Goal: Information Seeking & Learning: Learn about a topic

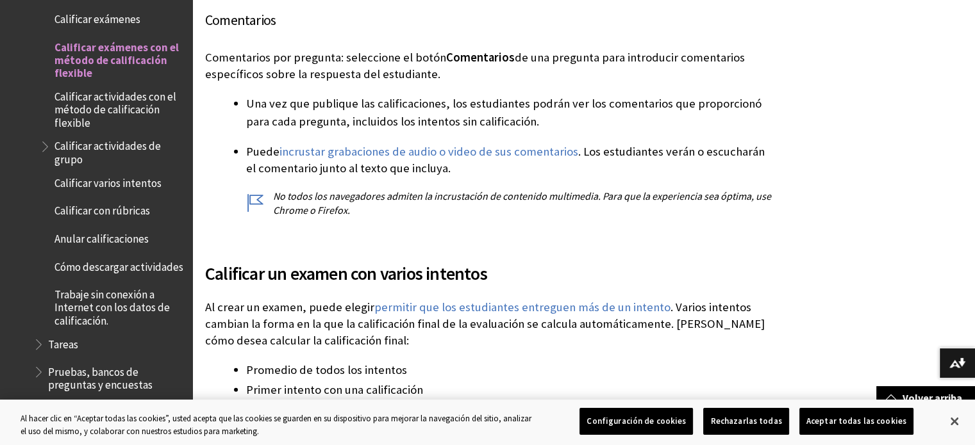
scroll to position [3665, 0]
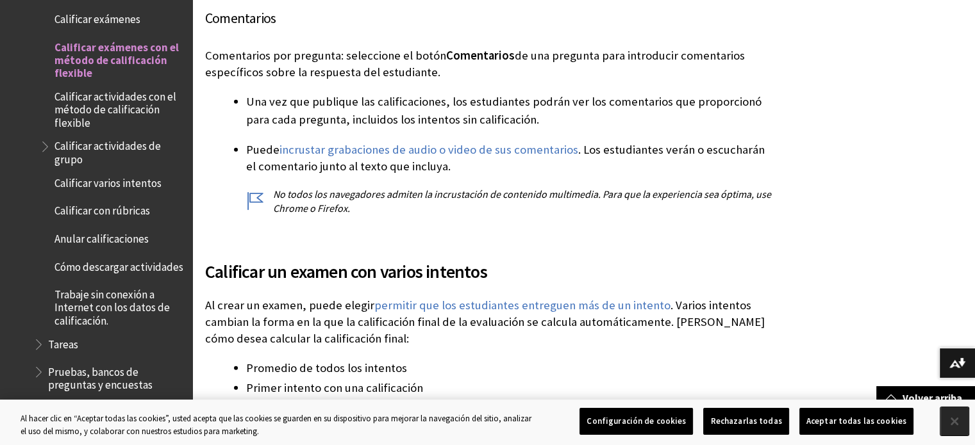
click at [952, 415] on button "Cerrar" at bounding box center [954, 422] width 28 height 28
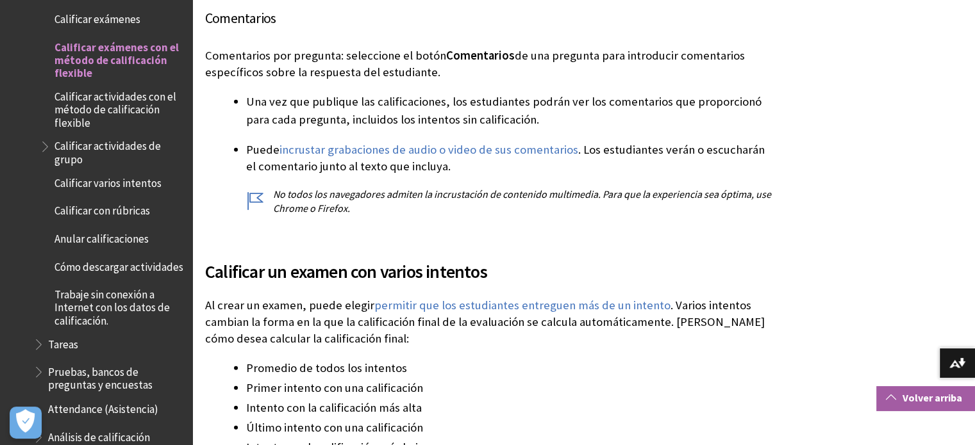
click at [925, 399] on link "Volver arriba" at bounding box center [925, 398] width 99 height 24
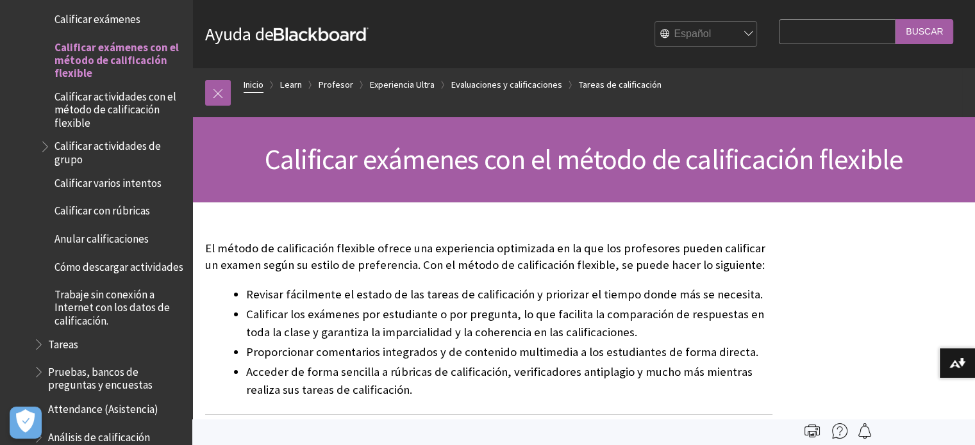
click at [255, 87] on link "Inicio" at bounding box center [254, 85] width 20 height 16
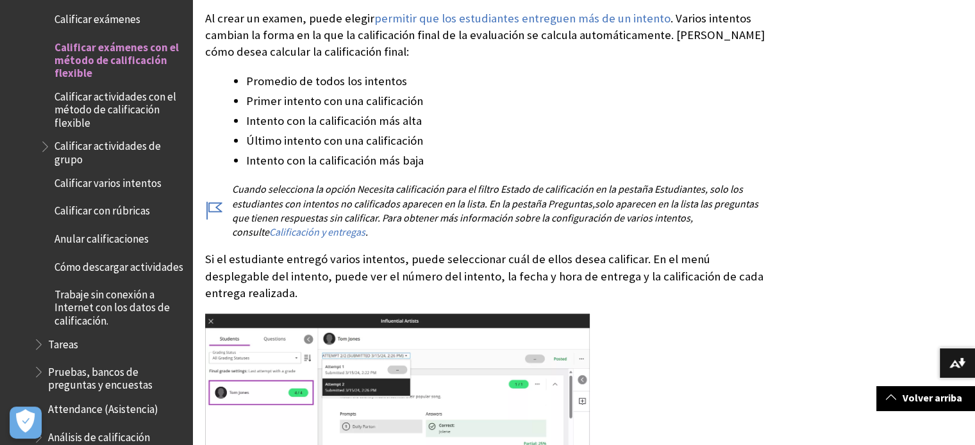
scroll to position [4131, 0]
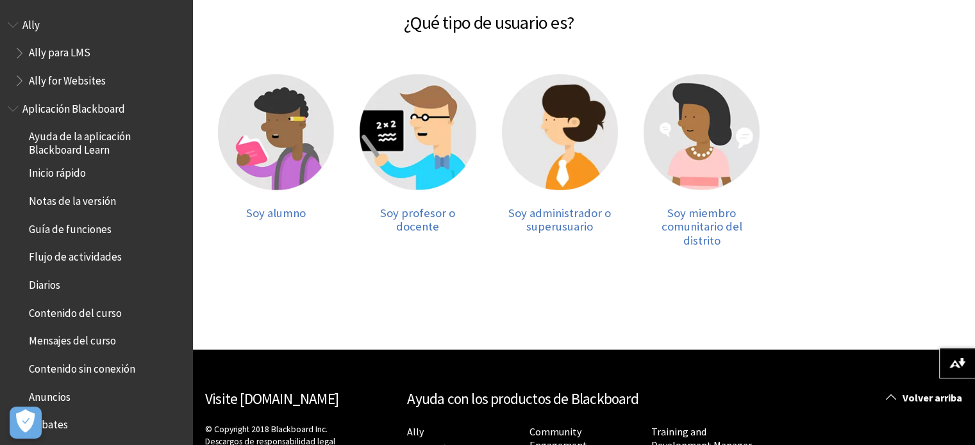
scroll to position [235, 0]
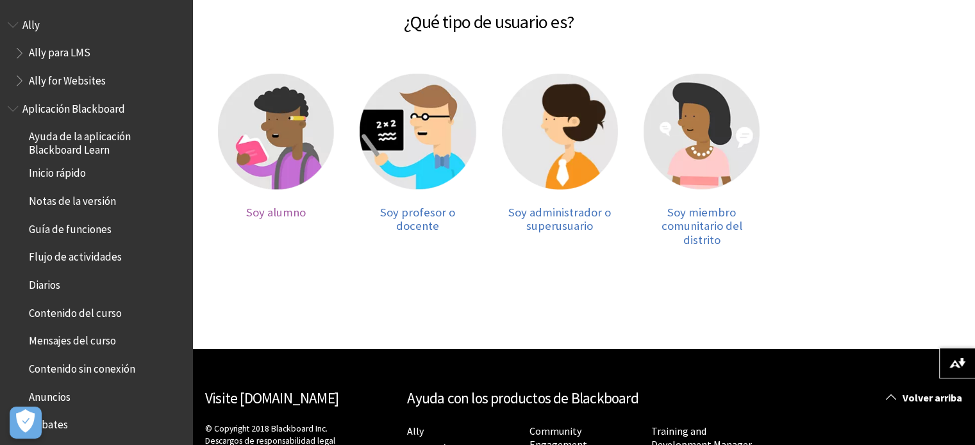
click at [276, 115] on img at bounding box center [276, 132] width 116 height 116
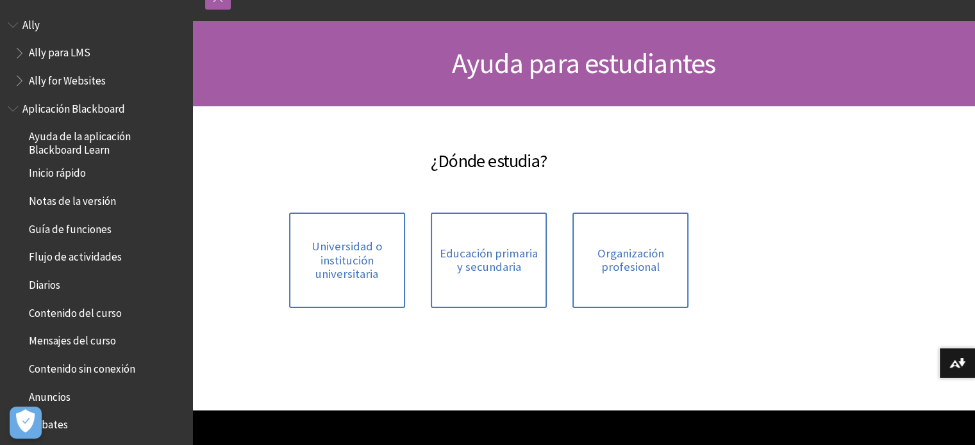
scroll to position [97, 0]
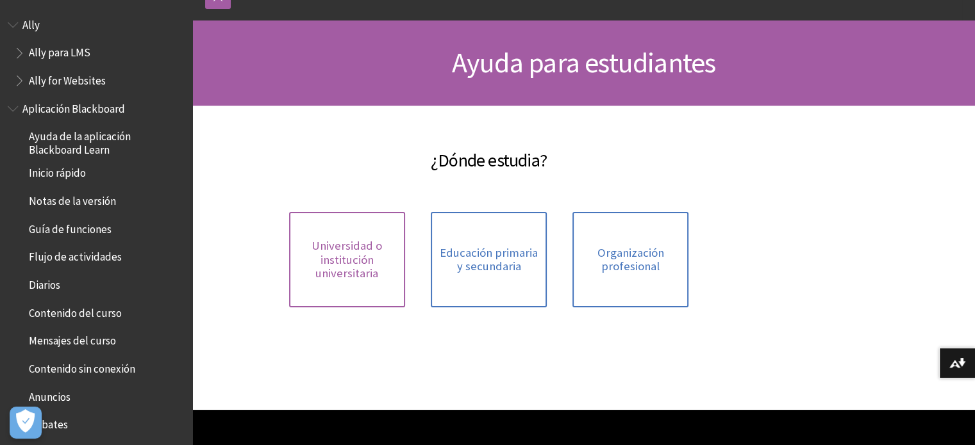
click at [340, 245] on span "Universidad o institución universitaria" at bounding box center [347, 260] width 101 height 42
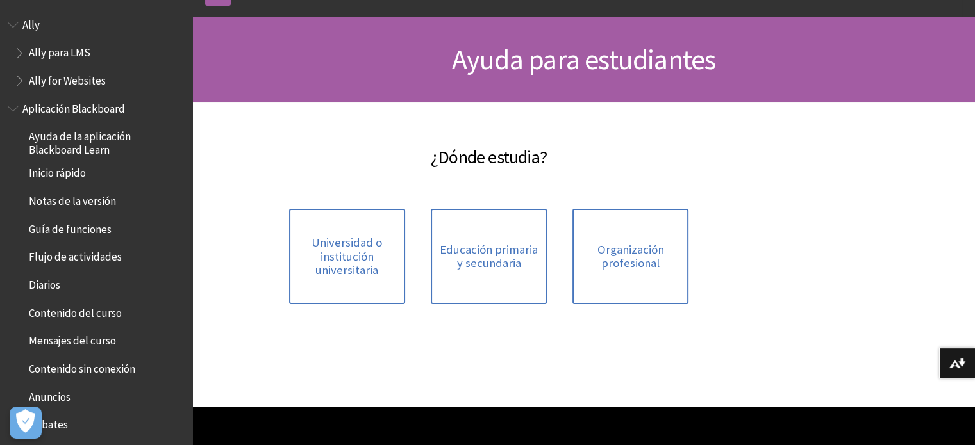
scroll to position [99, 0]
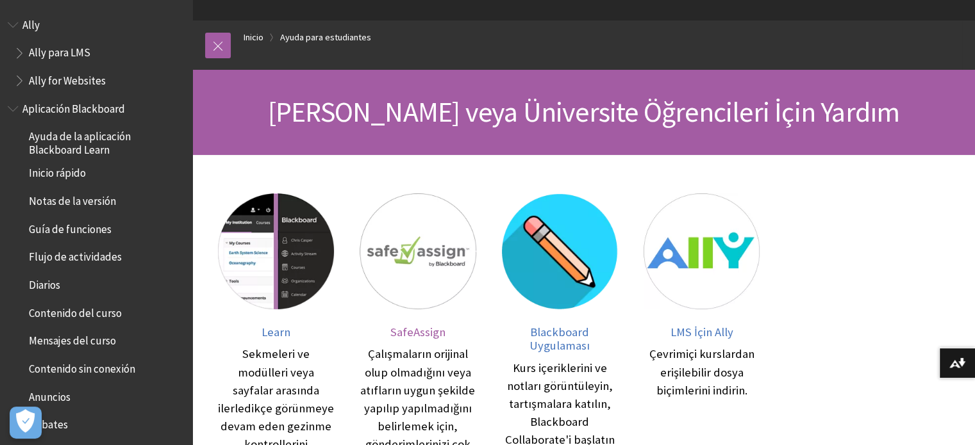
scroll to position [17, 0]
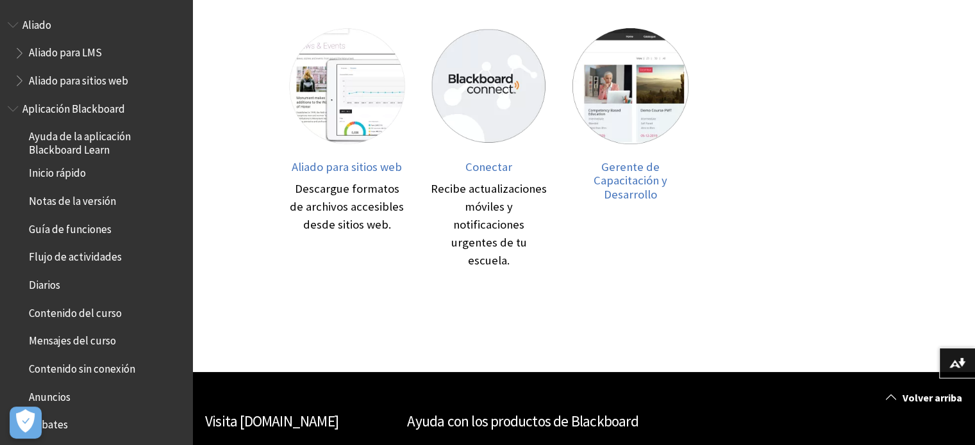
scroll to position [597, 0]
